Goal: Find contact information: Find contact information

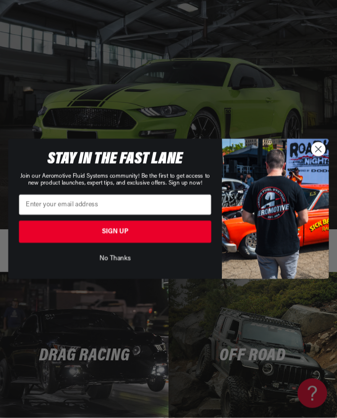
scroll to position [2702, 0]
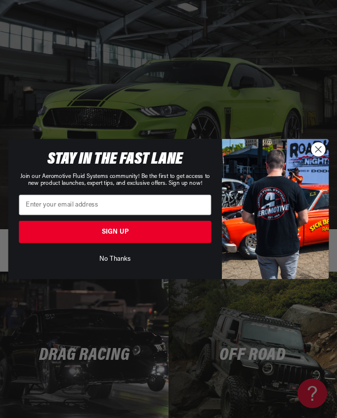
click at [316, 156] on circle "Close dialog" at bounding box center [318, 150] width 14 height 14
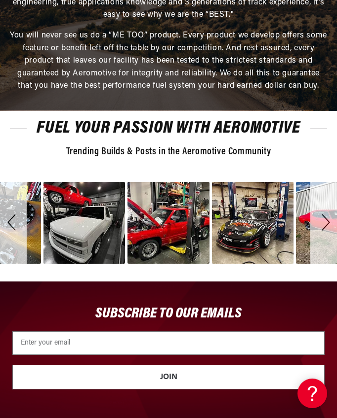
scroll to position [3925, 0]
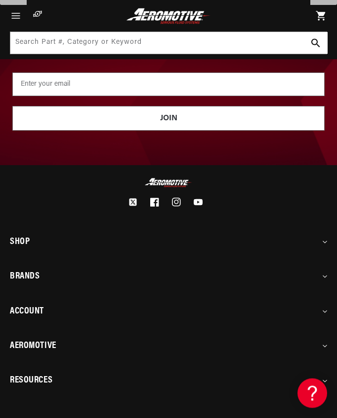
click at [28, 233] on summary "Shop" at bounding box center [168, 242] width 317 height 19
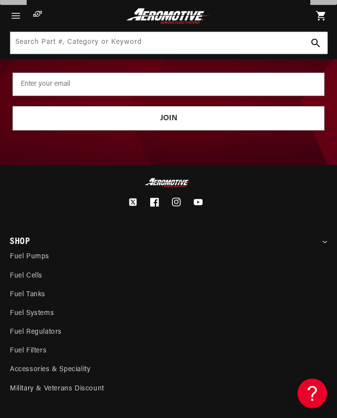
click at [7, 239] on div "Twitter Facebook Instagram YouTube Shop Fuel Pumps Fuel Cells Fuel Tanks" at bounding box center [168, 375] width 337 height 394
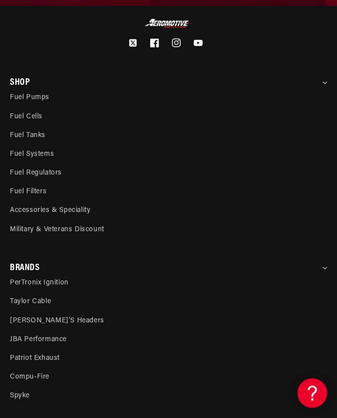
scroll to position [4207, 0]
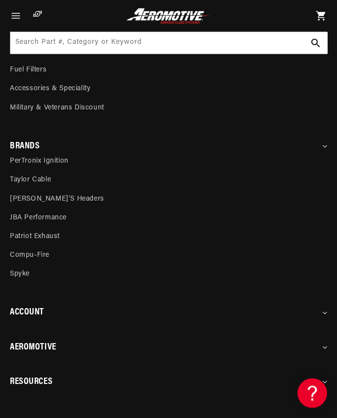
click at [13, 309] on h2 "Account" at bounding box center [27, 313] width 34 height 8
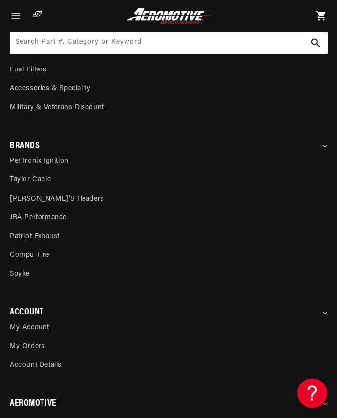
scroll to position [4207, 0]
click at [35, 400] on h2 "Aeromotive" at bounding box center [33, 404] width 46 height 8
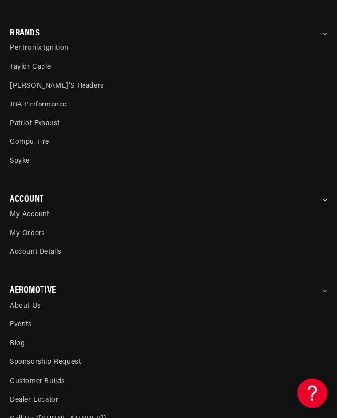
scroll to position [4319, 0]
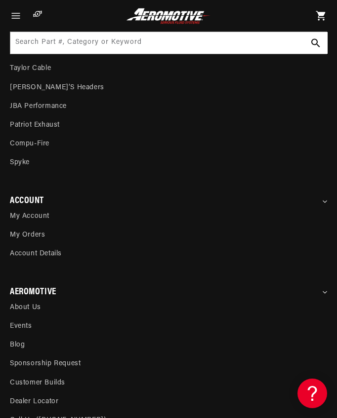
click at [18, 299] on link "About Us" at bounding box center [168, 308] width 317 height 19
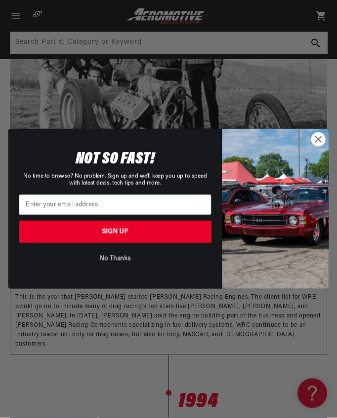
scroll to position [485, 0]
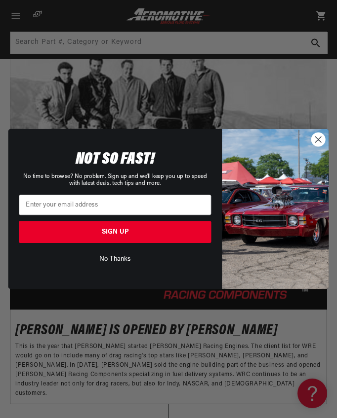
click at [306, 143] on img "POPUP Form" at bounding box center [275, 209] width 107 height 160
click at [320, 138] on circle "Close dialog" at bounding box center [318, 140] width 14 height 14
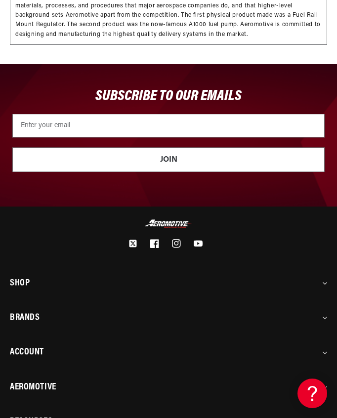
scroll to position [1346, 0]
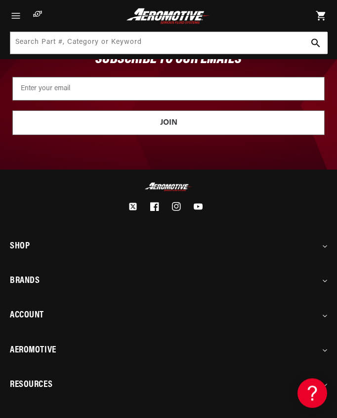
click at [123, 376] on summary "Resources" at bounding box center [168, 385] width 317 height 19
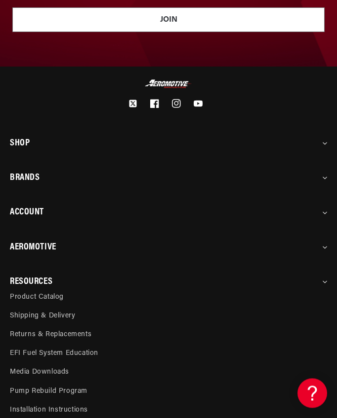
scroll to position [1449, 0]
click at [204, 225] on div "Twitter Facebook Instagram YouTube Shop Fuel Pumps Fuel Cells Fuel Tanks" at bounding box center [168, 296] width 317 height 435
click at [323, 238] on summary "Aeromotive" at bounding box center [168, 247] width 317 height 19
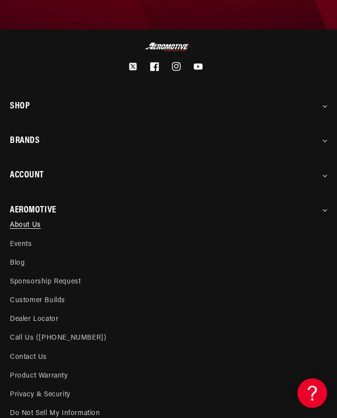
scroll to position [1489, 0]
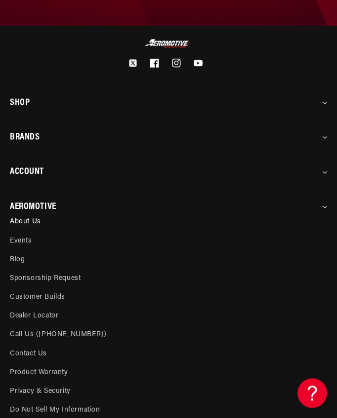
click at [34, 350] on link "Contact Us" at bounding box center [168, 354] width 317 height 19
